Goal: Task Accomplishment & Management: Complete application form

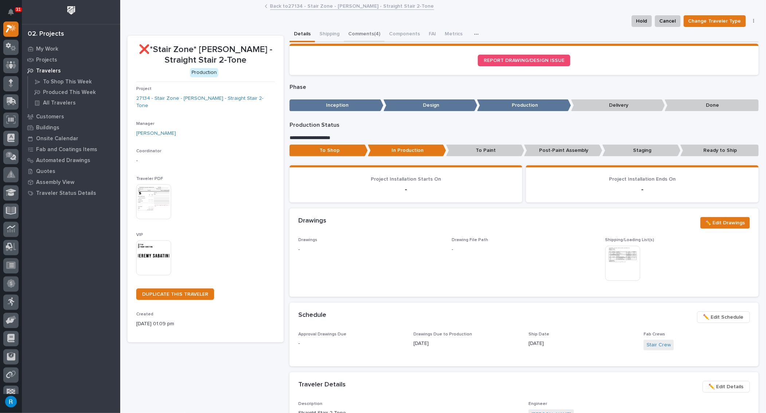
click at [360, 33] on button "Comments (4)" at bounding box center [364, 34] width 41 height 15
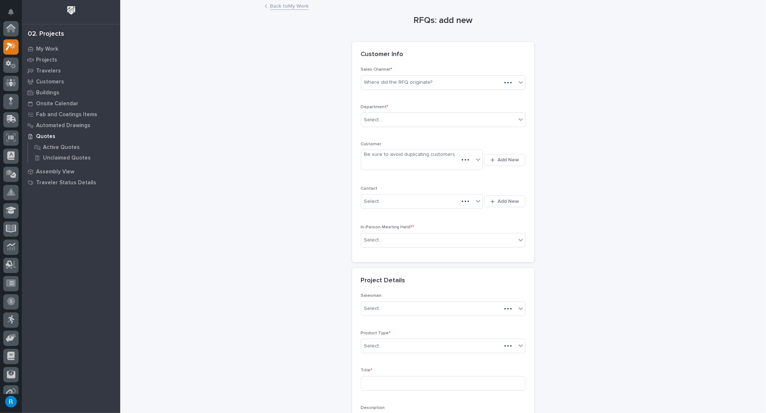
scroll to position [18, 0]
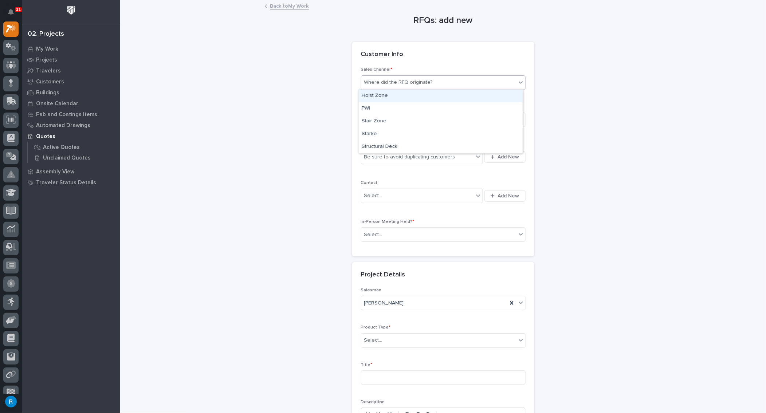
click at [448, 87] on div "Where did the RFQ originate?" at bounding box center [438, 83] width 155 height 12
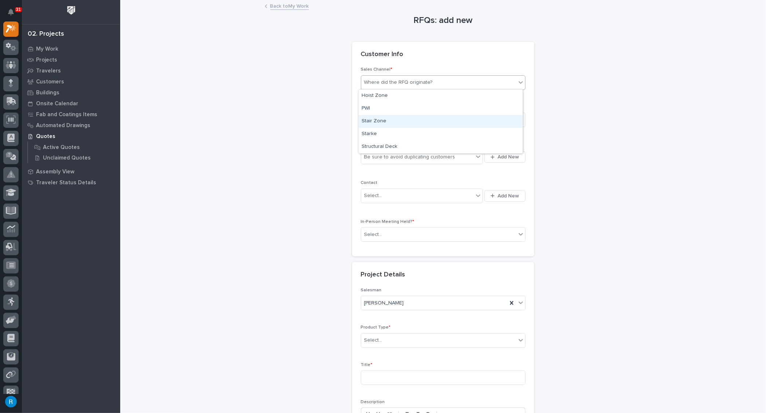
click at [377, 123] on div "Stair Zone" at bounding box center [441, 121] width 164 height 13
click at [387, 120] on div "Select..." at bounding box center [438, 120] width 155 height 12
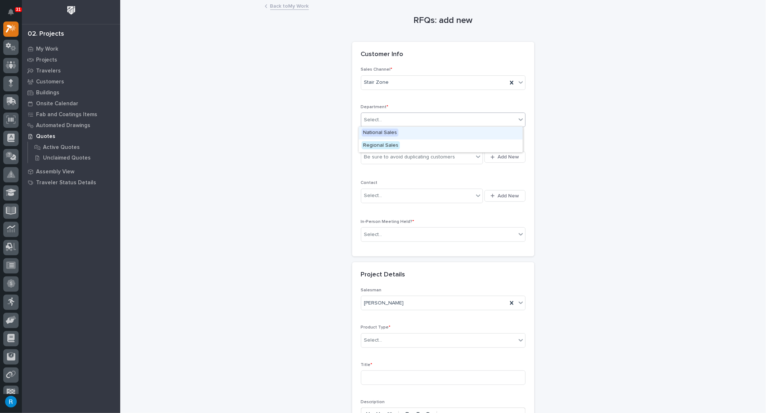
click at [386, 133] on span "National Sales" at bounding box center [380, 133] width 37 height 8
click at [458, 156] on div "Be sure to avoid duplicating customers" at bounding box center [417, 157] width 113 height 12
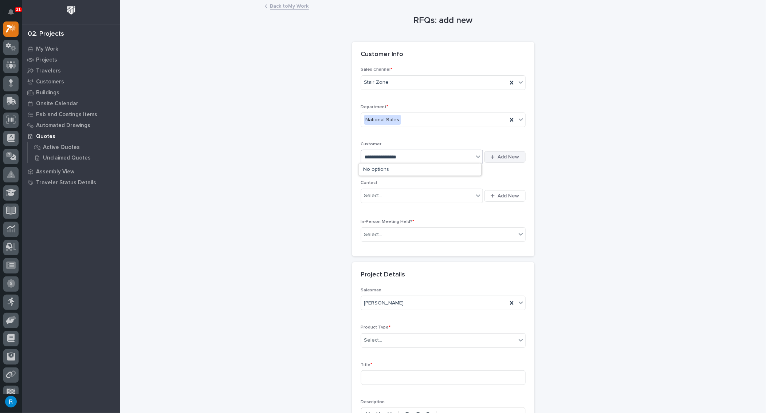
type input "**********"
click at [509, 156] on span "Add New" at bounding box center [508, 157] width 21 height 7
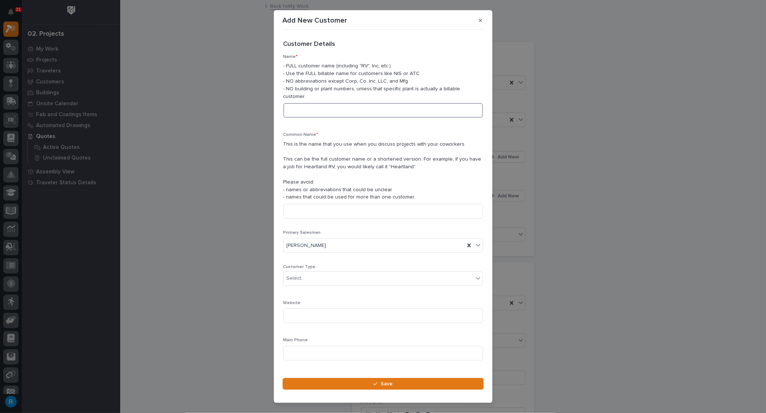
click at [304, 104] on input at bounding box center [384, 110] width 200 height 15
click at [318, 103] on input "Elizabeth" at bounding box center [384, 110] width 200 height 15
drag, startPoint x: 332, startPoint y: 103, endPoint x: 243, endPoint y: 102, distance: 88.2
click at [243, 102] on div "Add New Customer Loading... Saving… Loading... Saving… Loading... Saving… Custo…" at bounding box center [383, 206] width 766 height 413
type input "Elizabeth Fraines"
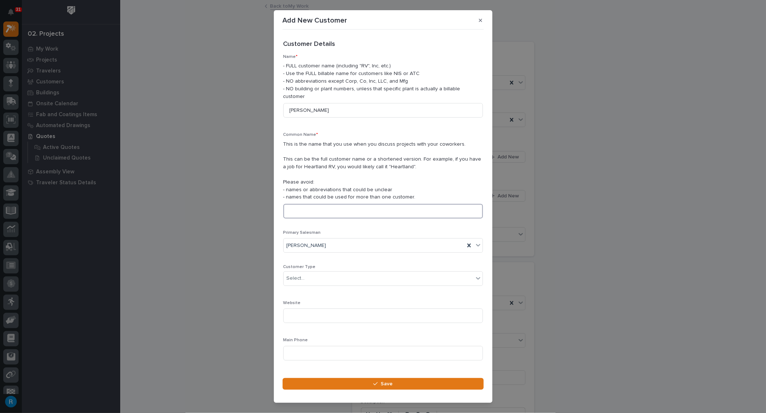
click at [290, 204] on input at bounding box center [384, 211] width 200 height 15
click at [291, 204] on input at bounding box center [384, 211] width 200 height 15
paste input "Elizabeth Fraines"
type input "Elizabeth Fraines"
click at [300, 275] on div "Select..." at bounding box center [296, 279] width 18 height 8
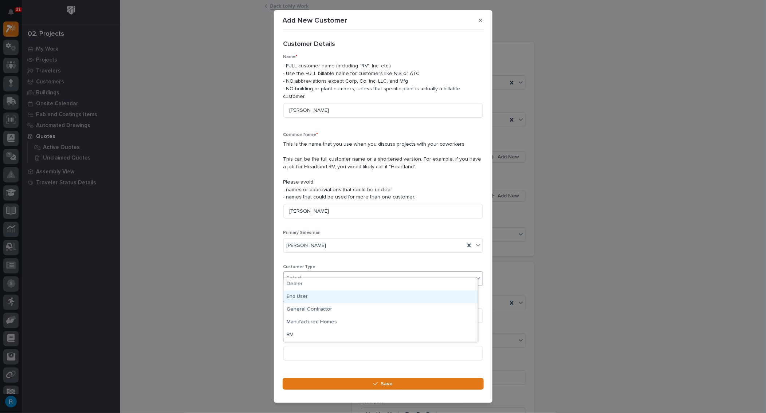
click at [293, 298] on div "End User" at bounding box center [381, 297] width 194 height 13
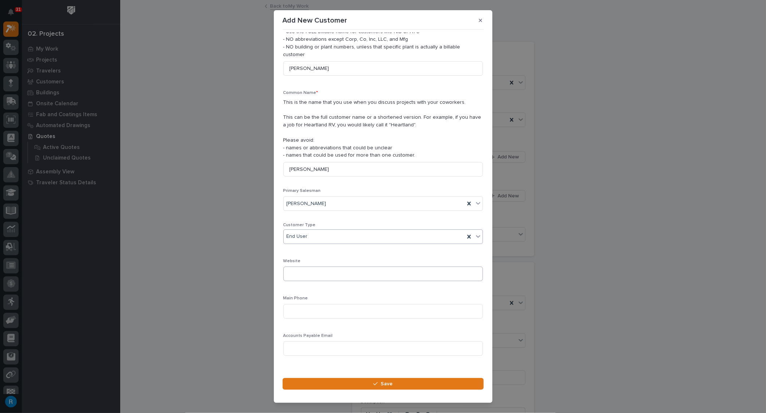
scroll to position [43, 0]
click at [298, 304] on input at bounding box center [384, 311] width 200 height 15
drag, startPoint x: 326, startPoint y: 302, endPoint x: 252, endPoint y: 292, distance: 74.3
click at [252, 292] on div "Add New Customer Loading... Saving… Loading... Saving… Loading... Saving… Custo…" at bounding box center [383, 206] width 766 height 413
paste input "Elizabeth Fraines"
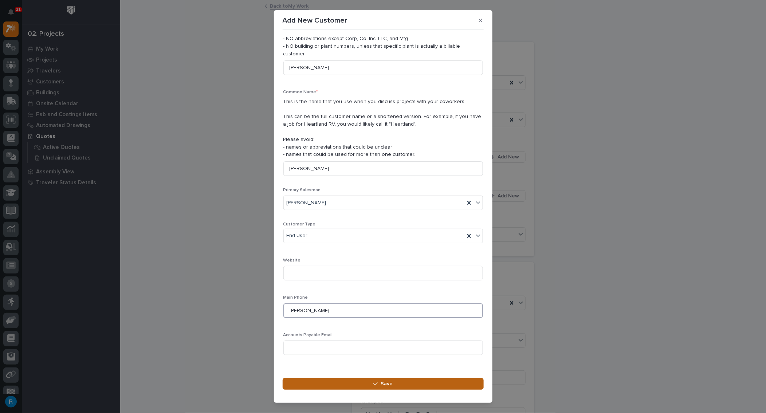
type input "Elizabeth Fraines"
click at [387, 385] on span "Save" at bounding box center [387, 384] width 12 height 7
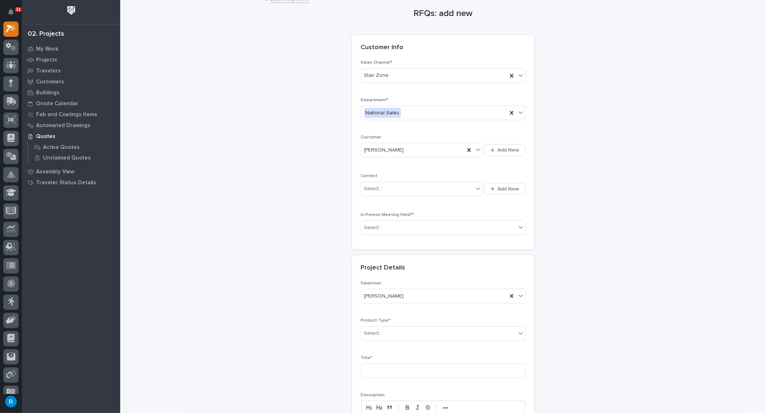
scroll to position [0, 0]
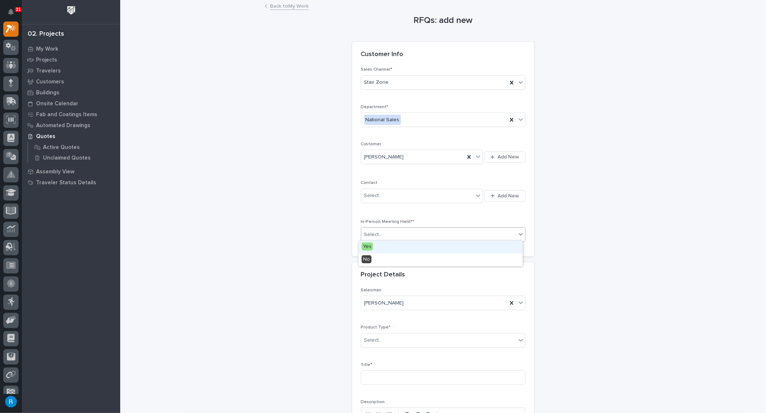
click at [399, 233] on div "Select..." at bounding box center [438, 235] width 155 height 12
click at [367, 258] on span "No" at bounding box center [367, 259] width 10 height 8
click at [422, 193] on div "Select..." at bounding box center [417, 196] width 113 height 12
type input "**********"
click at [418, 155] on div "Elizabeth Fraines" at bounding box center [413, 157] width 104 height 12
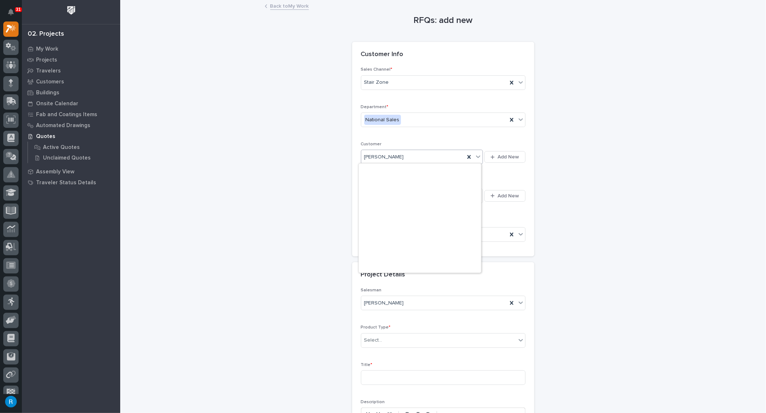
scroll to position [3571, 0]
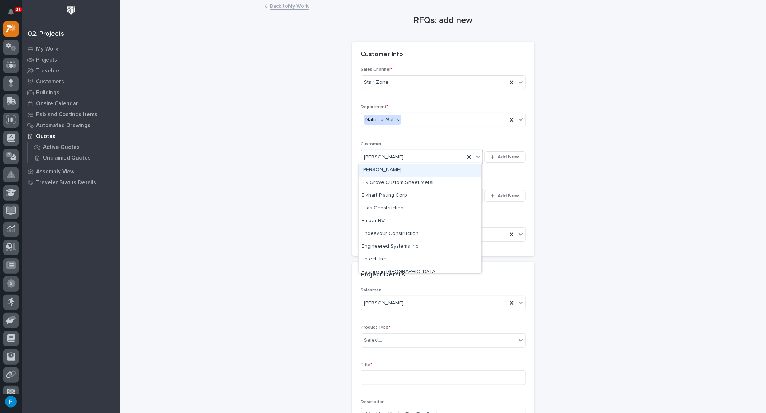
click at [374, 170] on div "Elizabeth Fraines" at bounding box center [420, 170] width 122 height 13
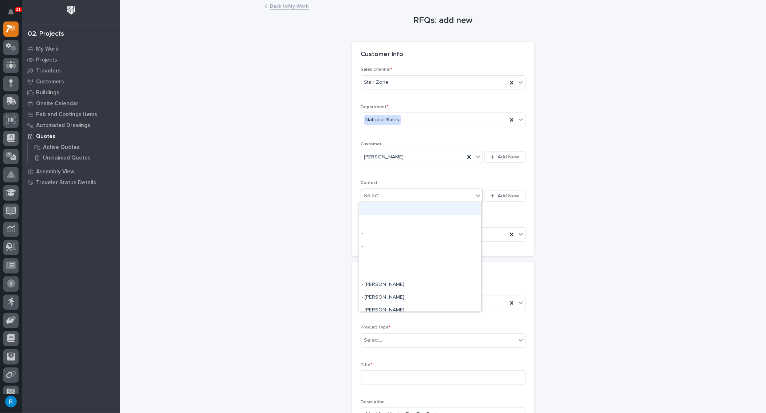
click at [404, 197] on div "Select..." at bounding box center [417, 196] width 113 height 12
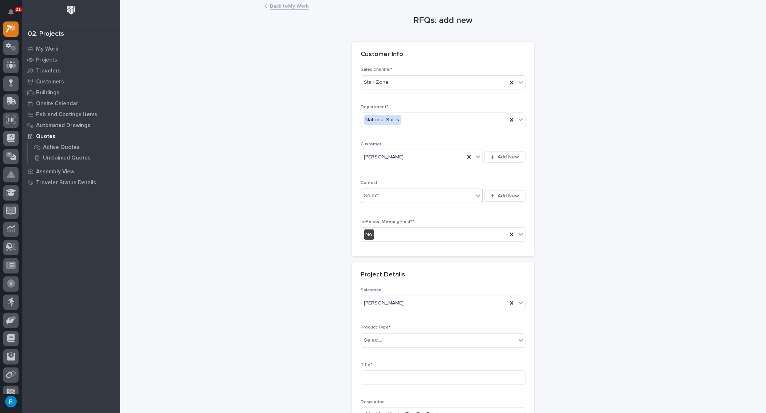
click at [442, 195] on div "Select..." at bounding box center [417, 196] width 113 height 12
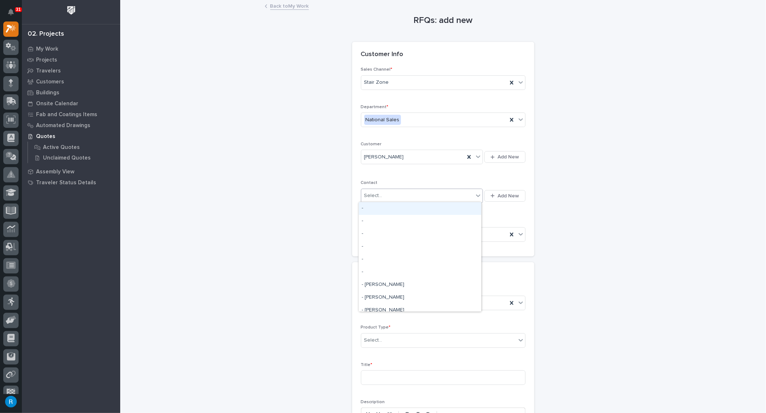
click at [457, 194] on div "Select..." at bounding box center [417, 196] width 113 height 12
drag, startPoint x: 427, startPoint y: 196, endPoint x: 400, endPoint y: 197, distance: 27.7
click at [400, 197] on div "Select..." at bounding box center [417, 196] width 113 height 12
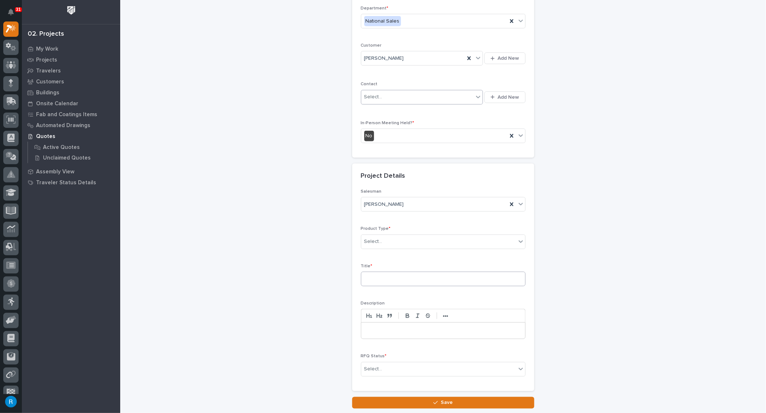
scroll to position [99, 0]
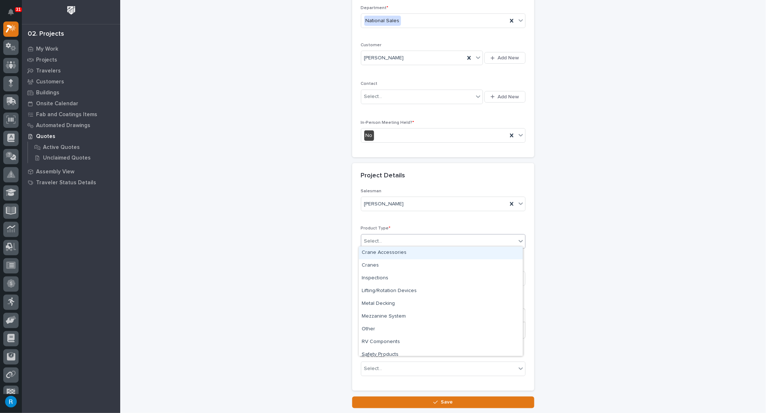
click at [400, 240] on div "Select..." at bounding box center [438, 241] width 155 height 12
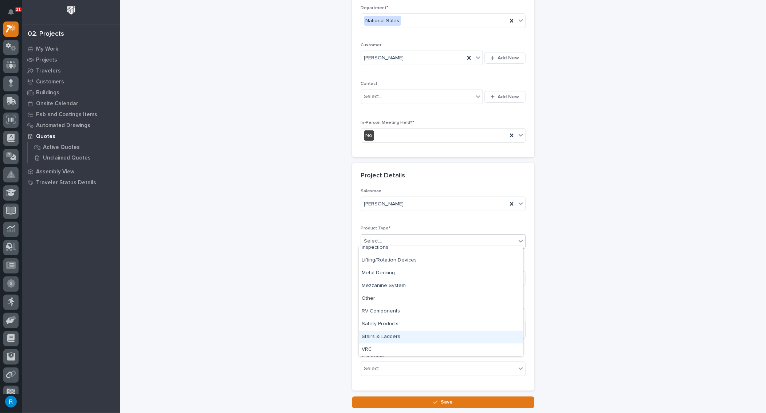
click at [381, 336] on div "Stairs & Ladders" at bounding box center [441, 337] width 164 height 13
click at [398, 277] on input at bounding box center [443, 278] width 165 height 15
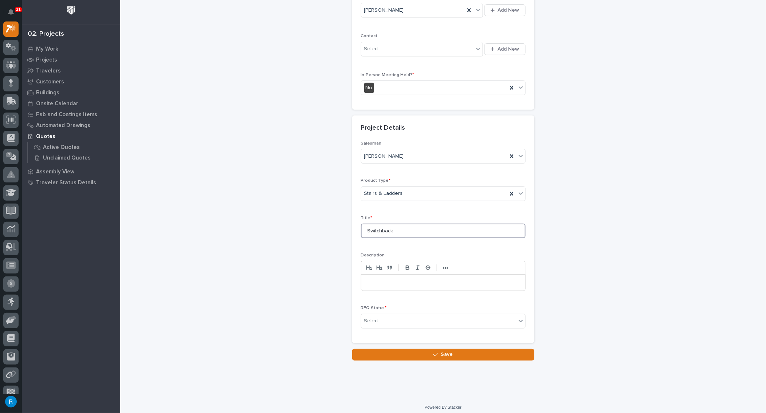
scroll to position [148, 0]
type input "Switchback"
click at [388, 314] on div "Select..." at bounding box center [438, 320] width 155 height 12
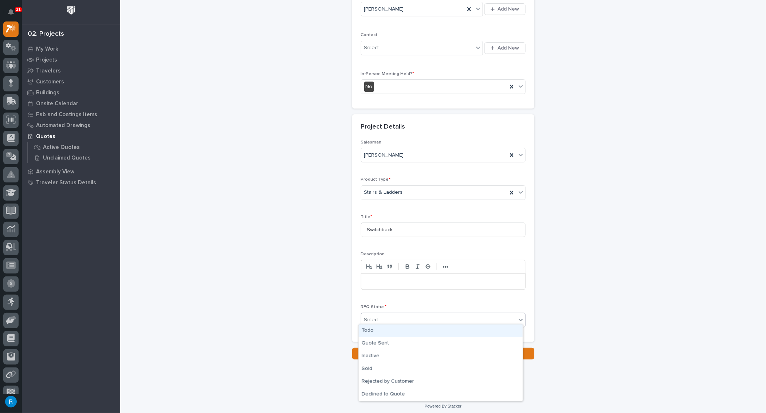
click at [371, 331] on div "Todo" at bounding box center [441, 331] width 164 height 13
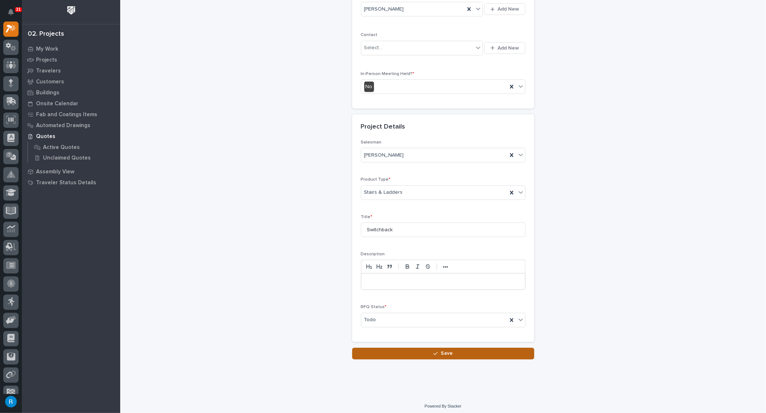
click at [441, 350] on span "Save" at bounding box center [447, 353] width 12 height 7
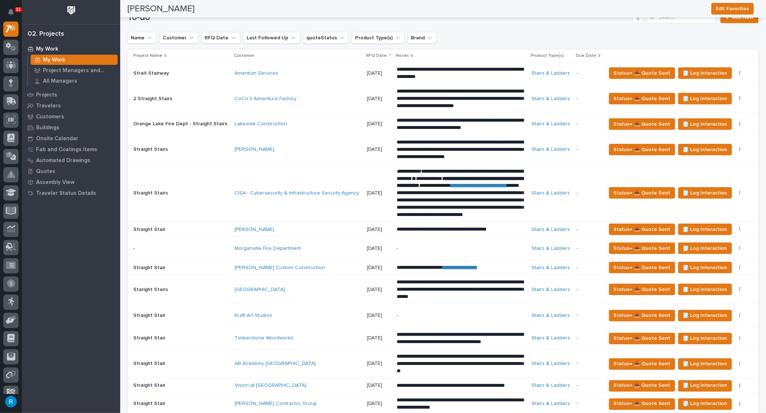
scroll to position [563, 0]
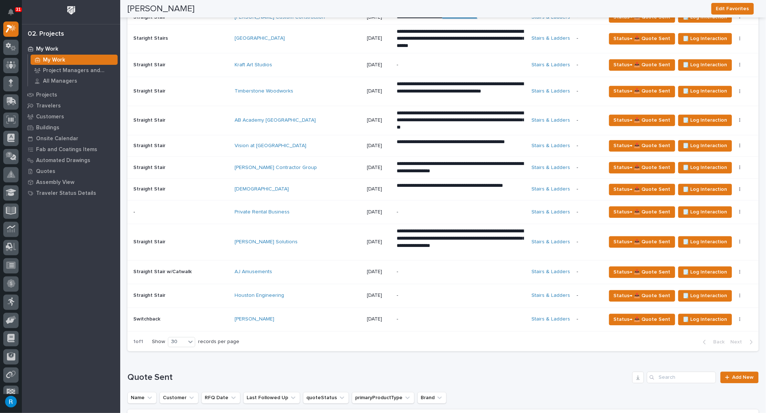
click at [328, 319] on div "Elizabeth Fraines" at bounding box center [298, 320] width 127 height 6
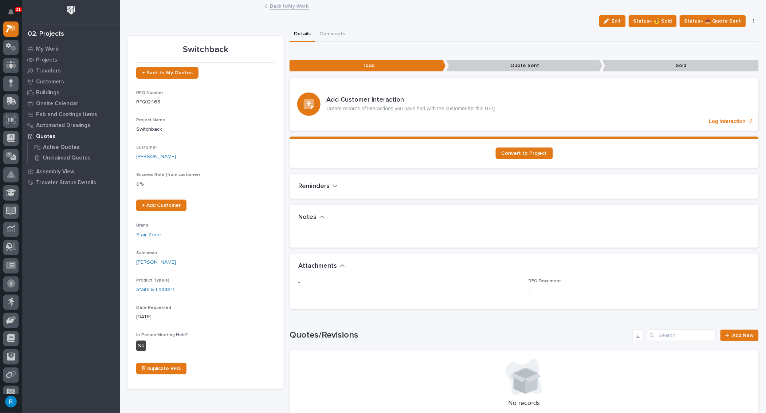
click at [620, 25] on button "Edit" at bounding box center [612, 21] width 27 height 12
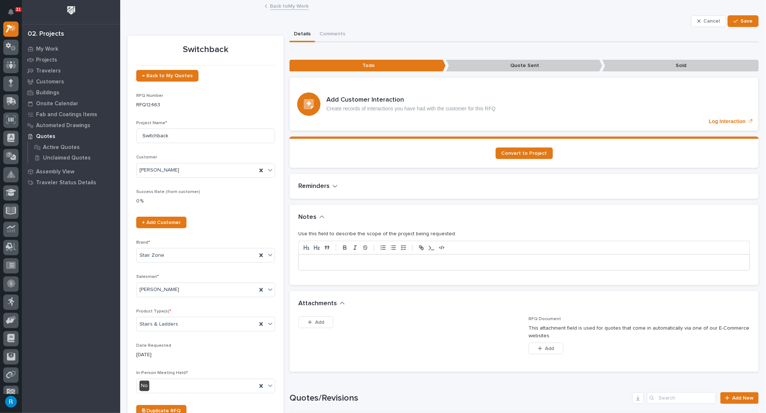
click at [307, 264] on p at bounding box center [524, 262] width 440 height 7
click at [744, 24] on span "Save" at bounding box center [747, 21] width 12 height 7
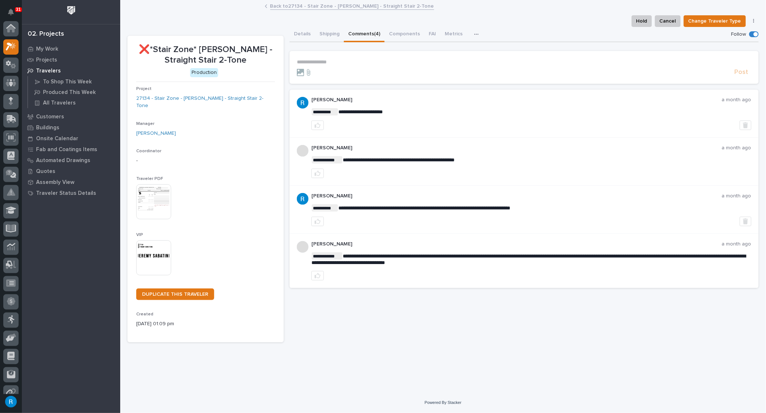
scroll to position [18, 0]
click at [348, 6] on link "Back to 27134 - Stair Zone - Jeremy Sabatini - Straight Stair 2-Tone" at bounding box center [352, 5] width 164 height 8
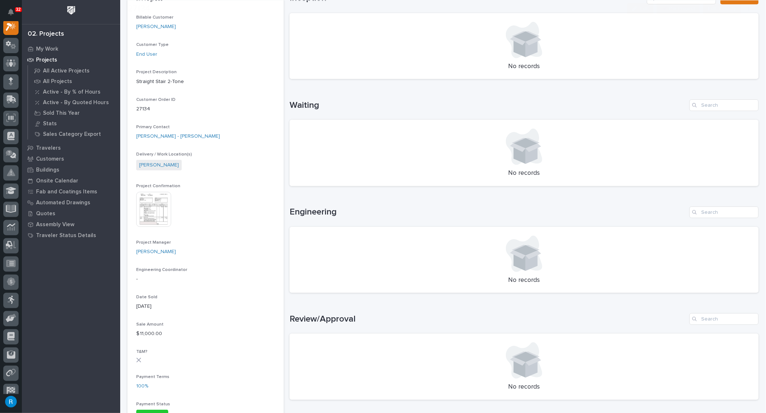
scroll to position [265, 0]
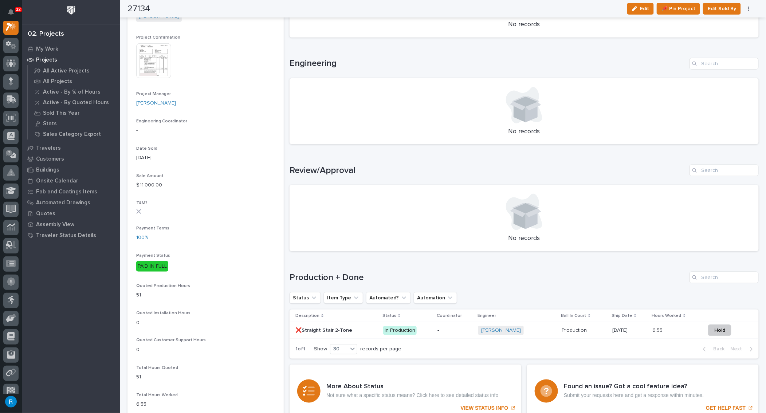
click at [452, 329] on p "-" at bounding box center [455, 331] width 35 height 6
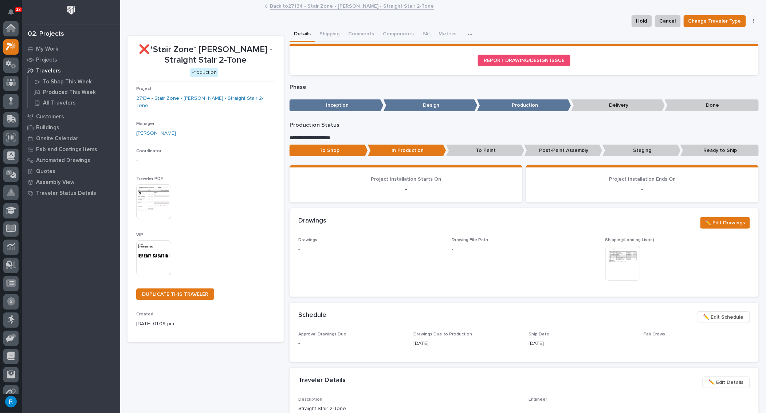
scroll to position [18, 0]
click at [367, 32] on button "Comments (4)" at bounding box center [364, 34] width 41 height 15
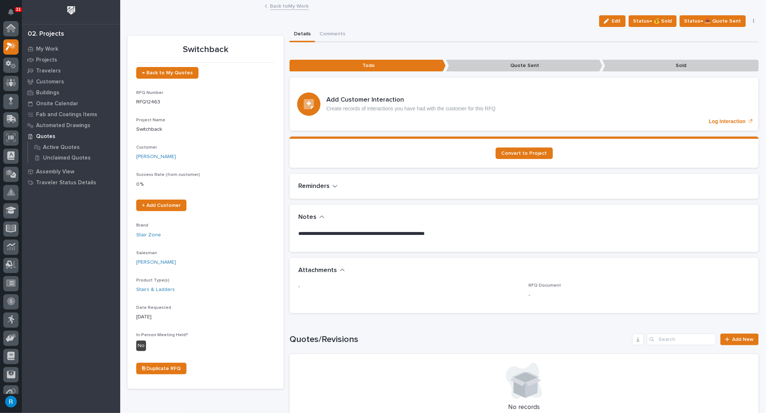
scroll to position [18, 0]
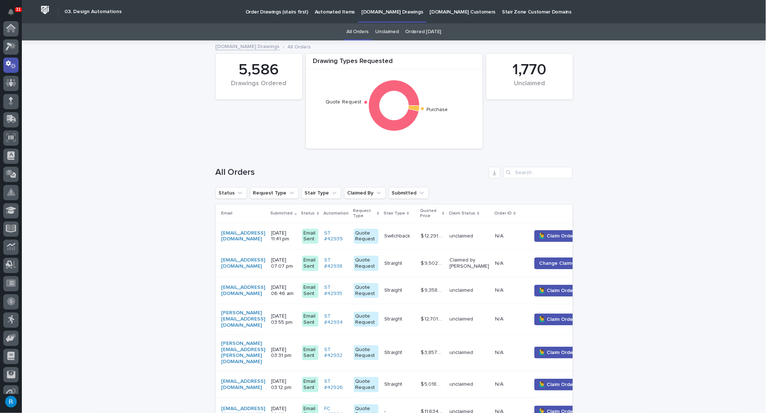
scroll to position [36, 0]
